Goal: Information Seeking & Learning: Learn about a topic

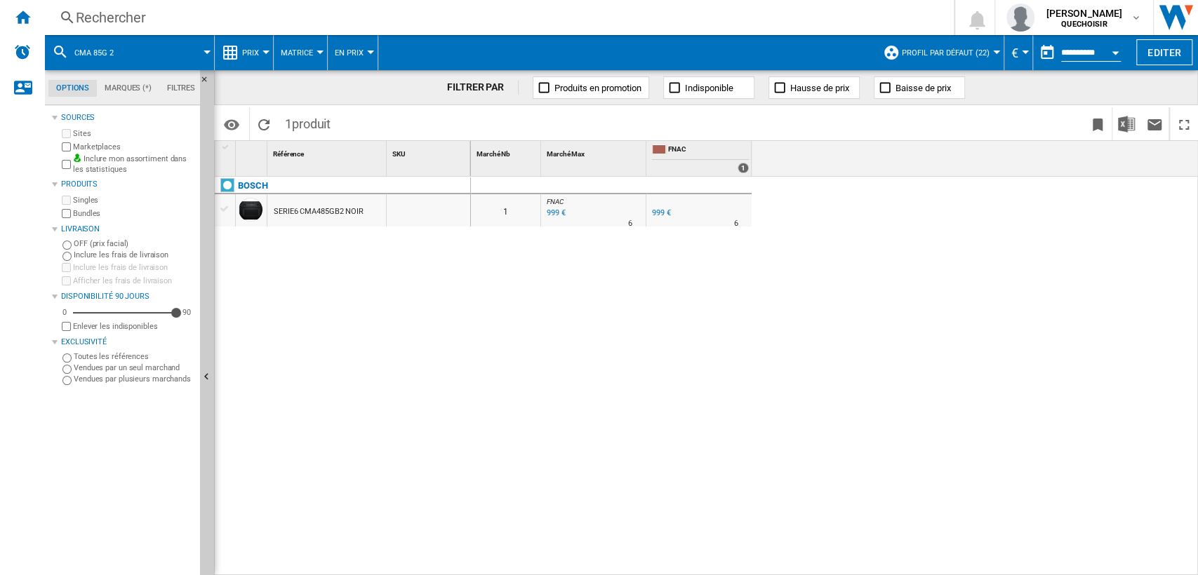
click at [182, 18] on div "Rechercher" at bounding box center [496, 18] width 841 height 20
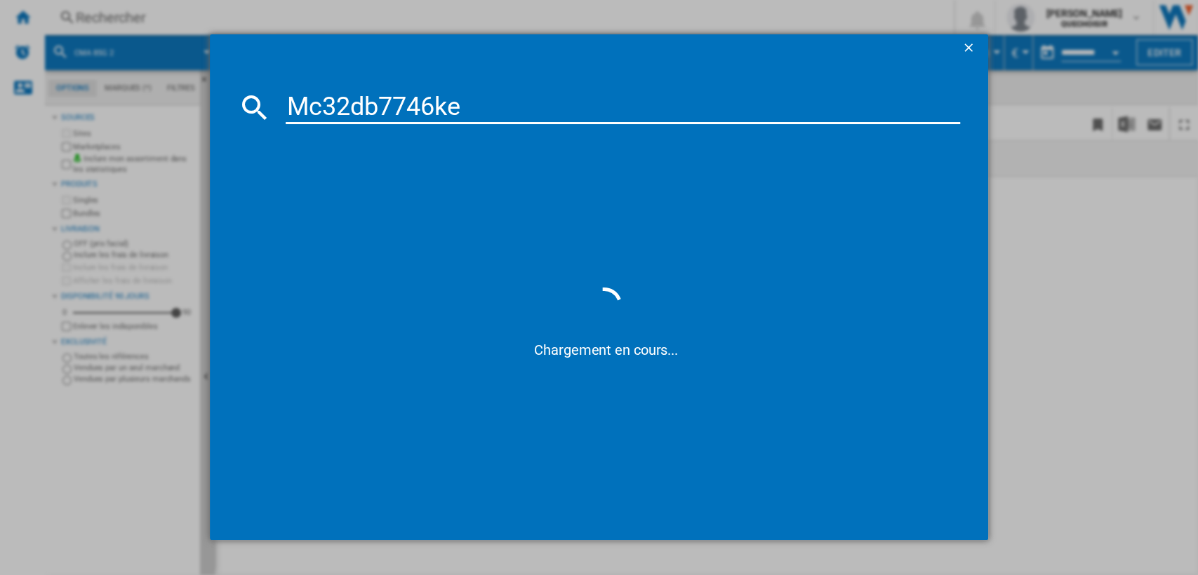
drag, startPoint x: 385, startPoint y: 99, endPoint x: 752, endPoint y: 95, distance: 367.0
click at [650, 105] on input "Mc32db7746ke" at bounding box center [623, 108] width 675 height 34
type input "Mc32db"
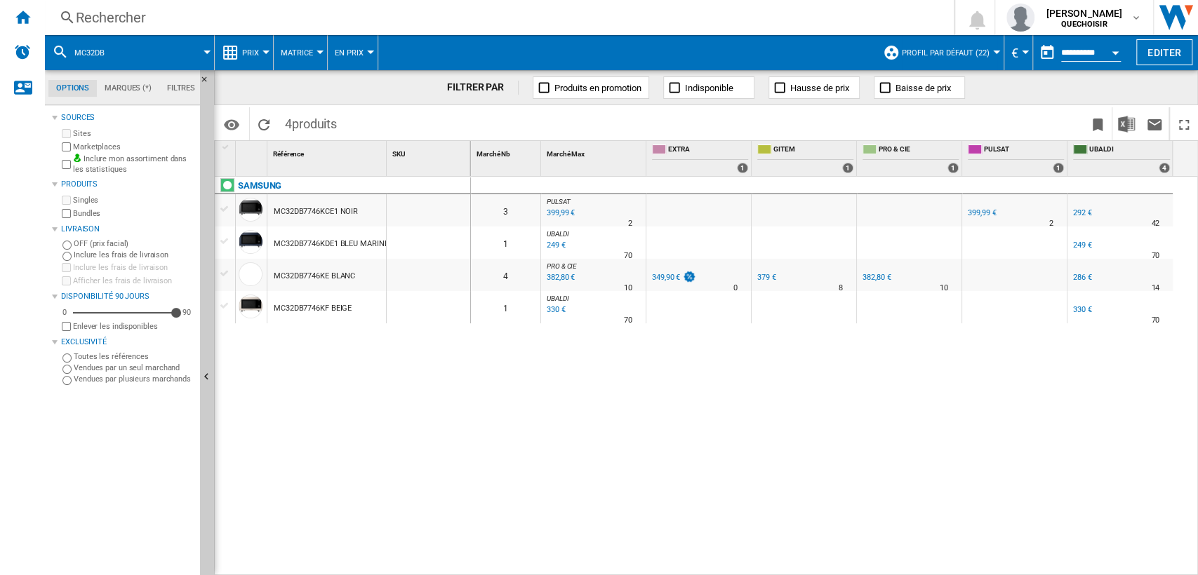
click at [575, 361] on div "0 3 PULSAT : FR PULSAT -1.0 % 399,99 € % N/A 2 PULSAT : FR PULSAT FR PULSAT -1.…" at bounding box center [835, 377] width 728 height 400
click at [305, 53] on span "Matrice" at bounding box center [297, 52] width 32 height 9
click at [307, 121] on span "Classement" at bounding box center [313, 120] width 58 height 13
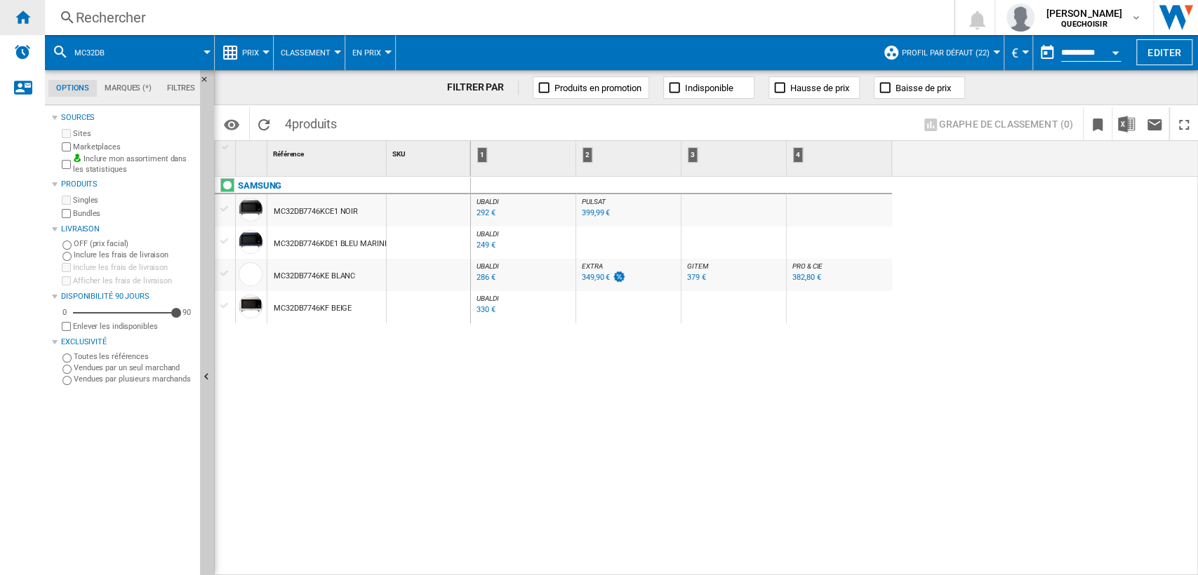
click at [20, 15] on ng-md-icon "Accueil" at bounding box center [22, 16] width 17 height 17
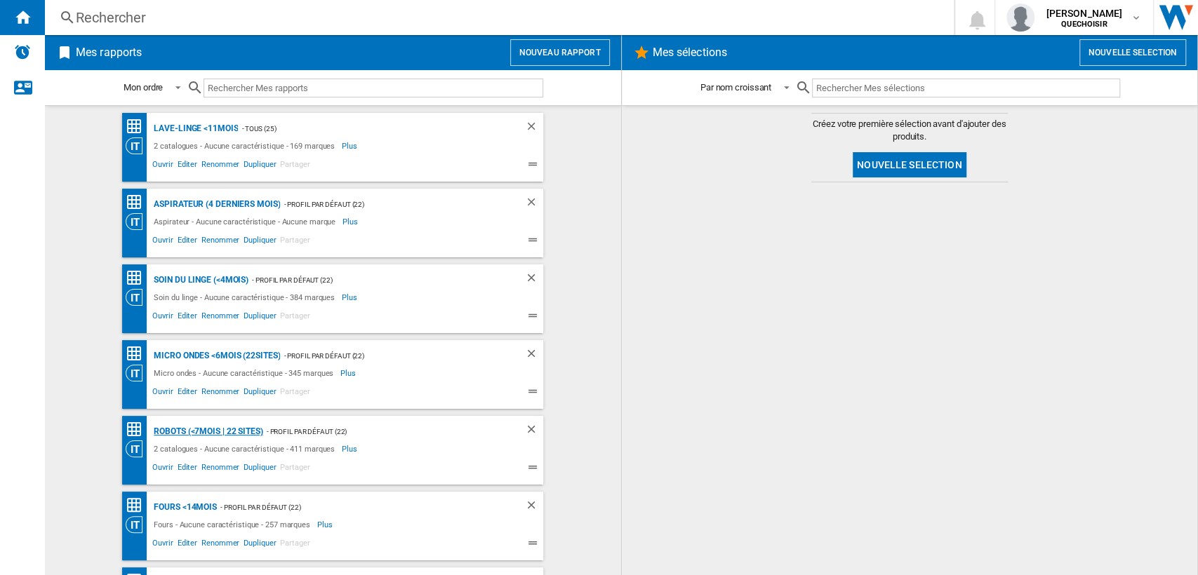
click at [171, 432] on div "Robots (<7mois | 22 sites)" at bounding box center [206, 432] width 112 height 18
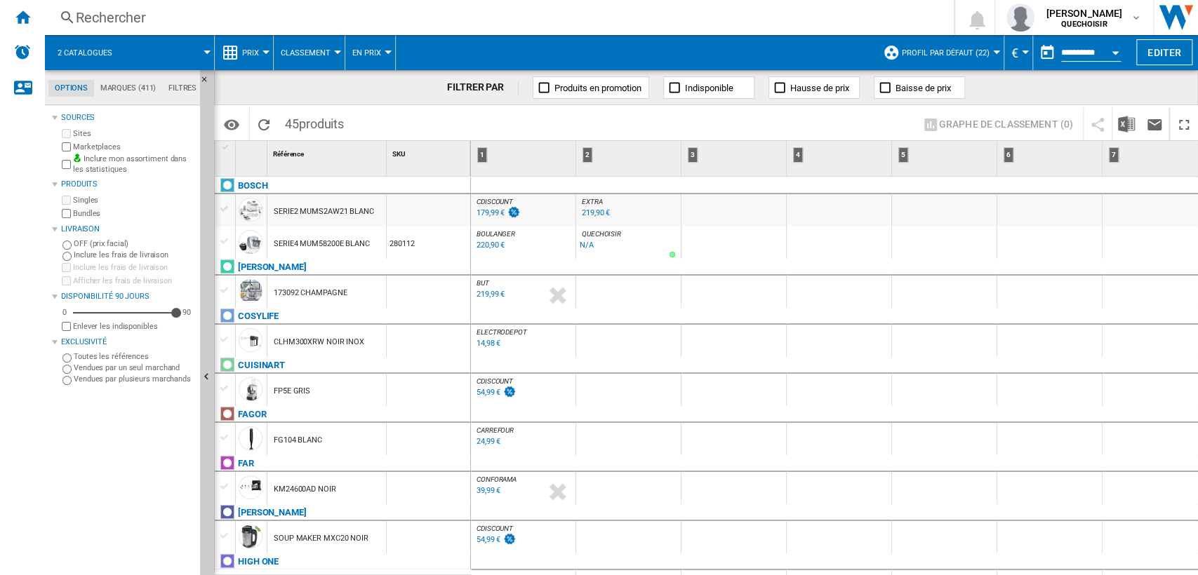
click at [491, 293] on div "219,99 €" at bounding box center [490, 294] width 28 height 9
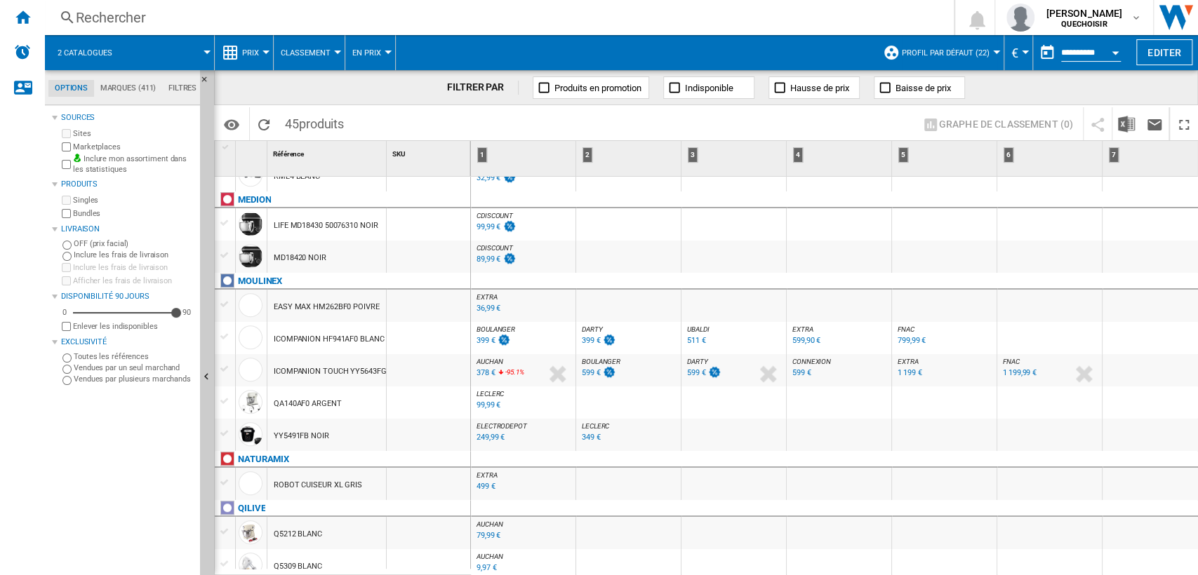
scroll to position [702, 0]
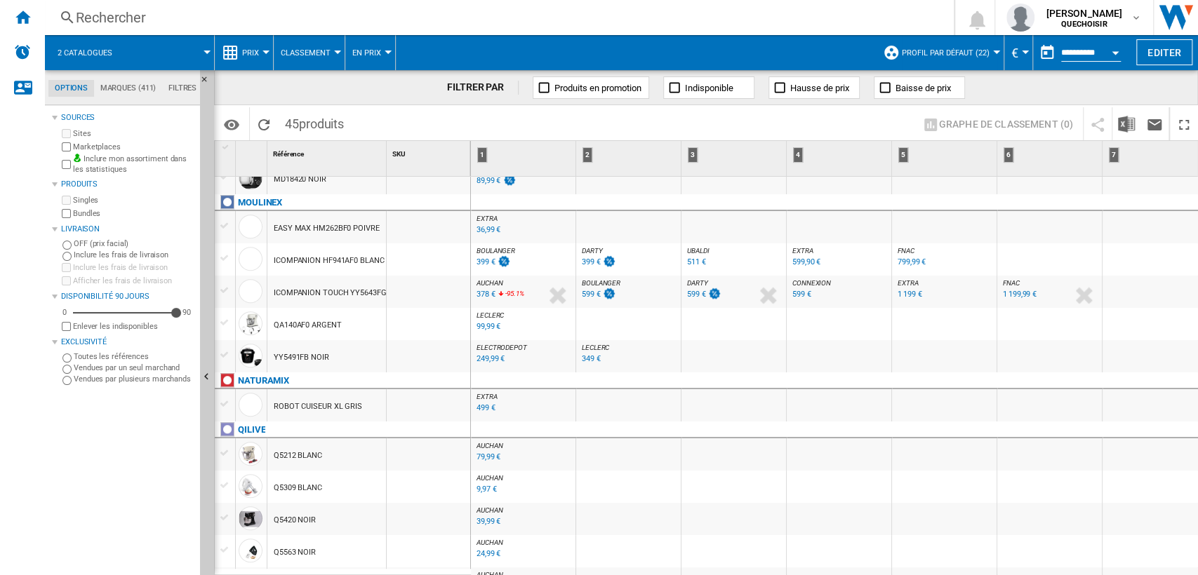
click at [934, 48] on span "Profil par défaut (22)" at bounding box center [946, 52] width 88 height 9
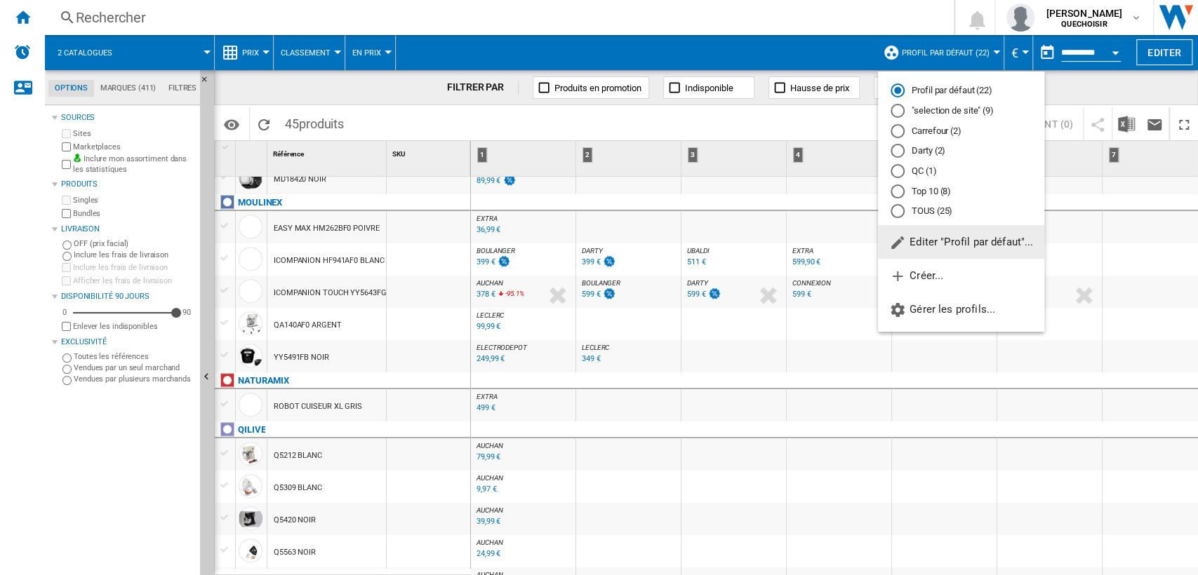
click at [928, 210] on md-radio-button "TOUS (25)" at bounding box center [960, 211] width 141 height 13
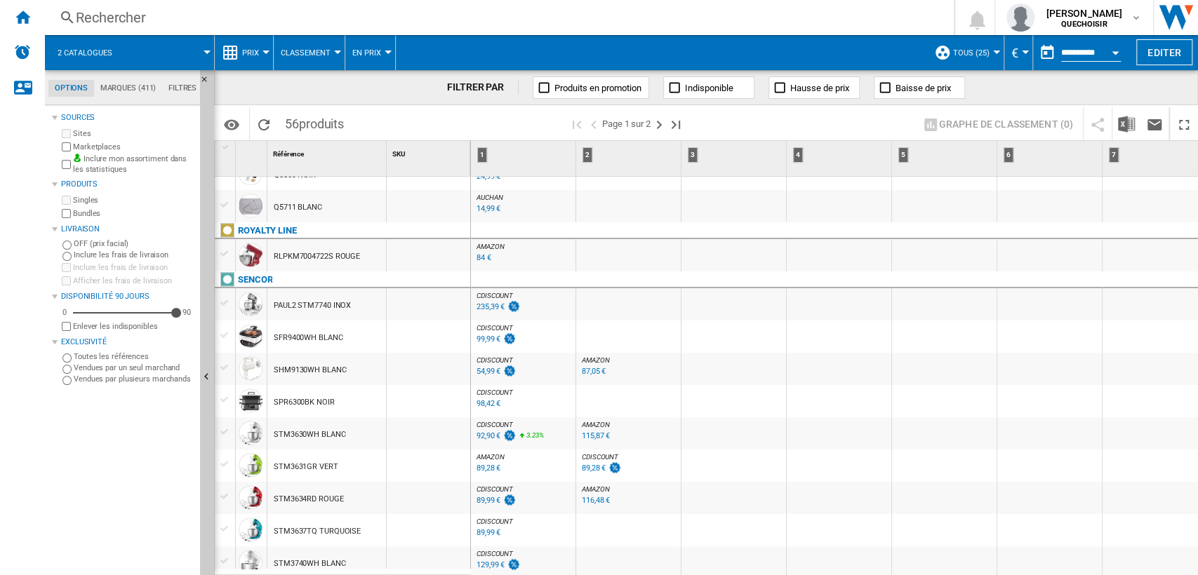
click at [593, 359] on span "AMAZON" at bounding box center [595, 360] width 27 height 8
